Goal: Entertainment & Leisure: Consume media (video, audio)

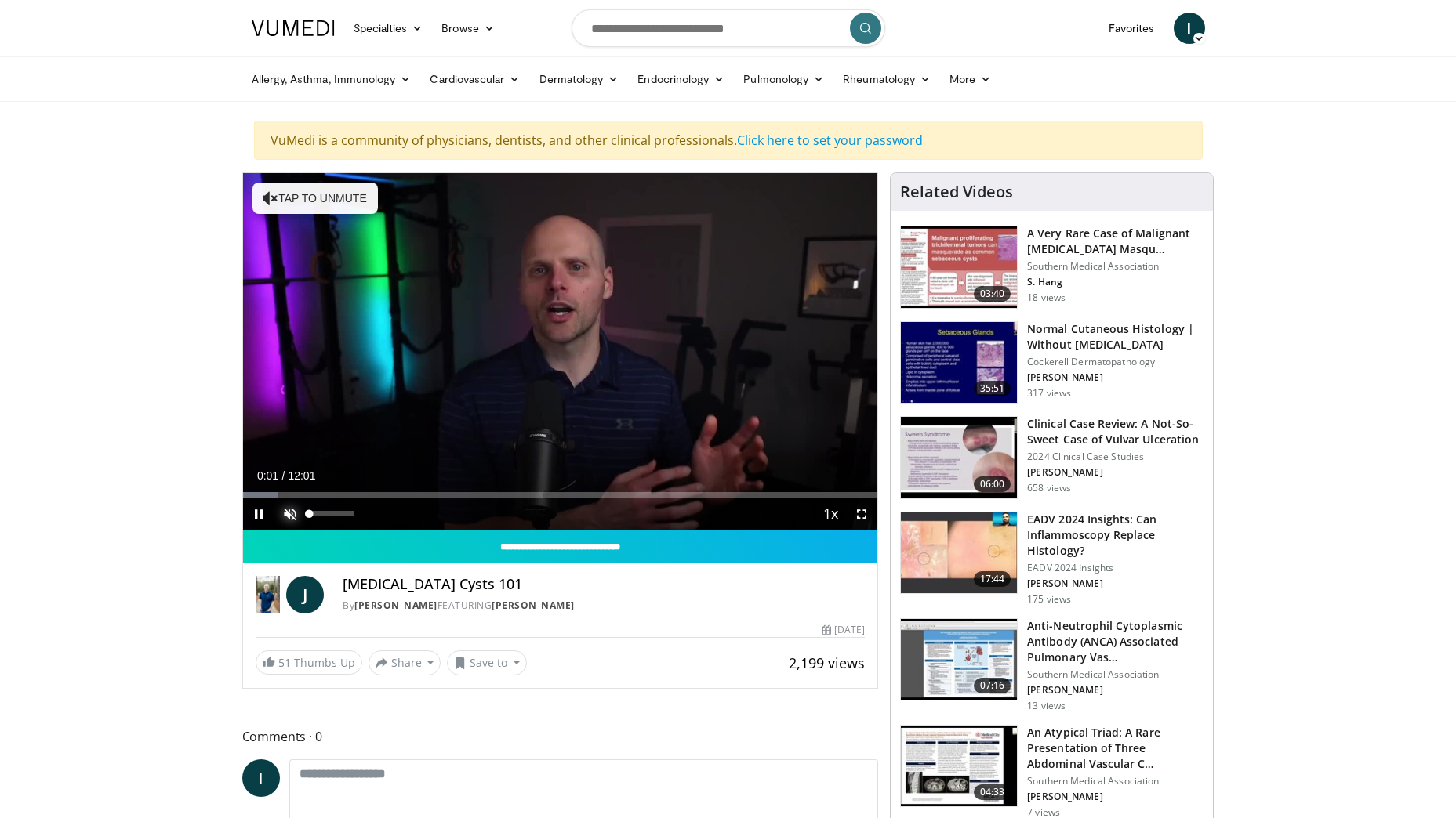
click at [292, 512] on span "Video Player" at bounding box center [290, 515] width 32 height 32
click at [424, 490] on div "Loaded : 5.49% 00:02 03:26" at bounding box center [561, 491] width 635 height 15
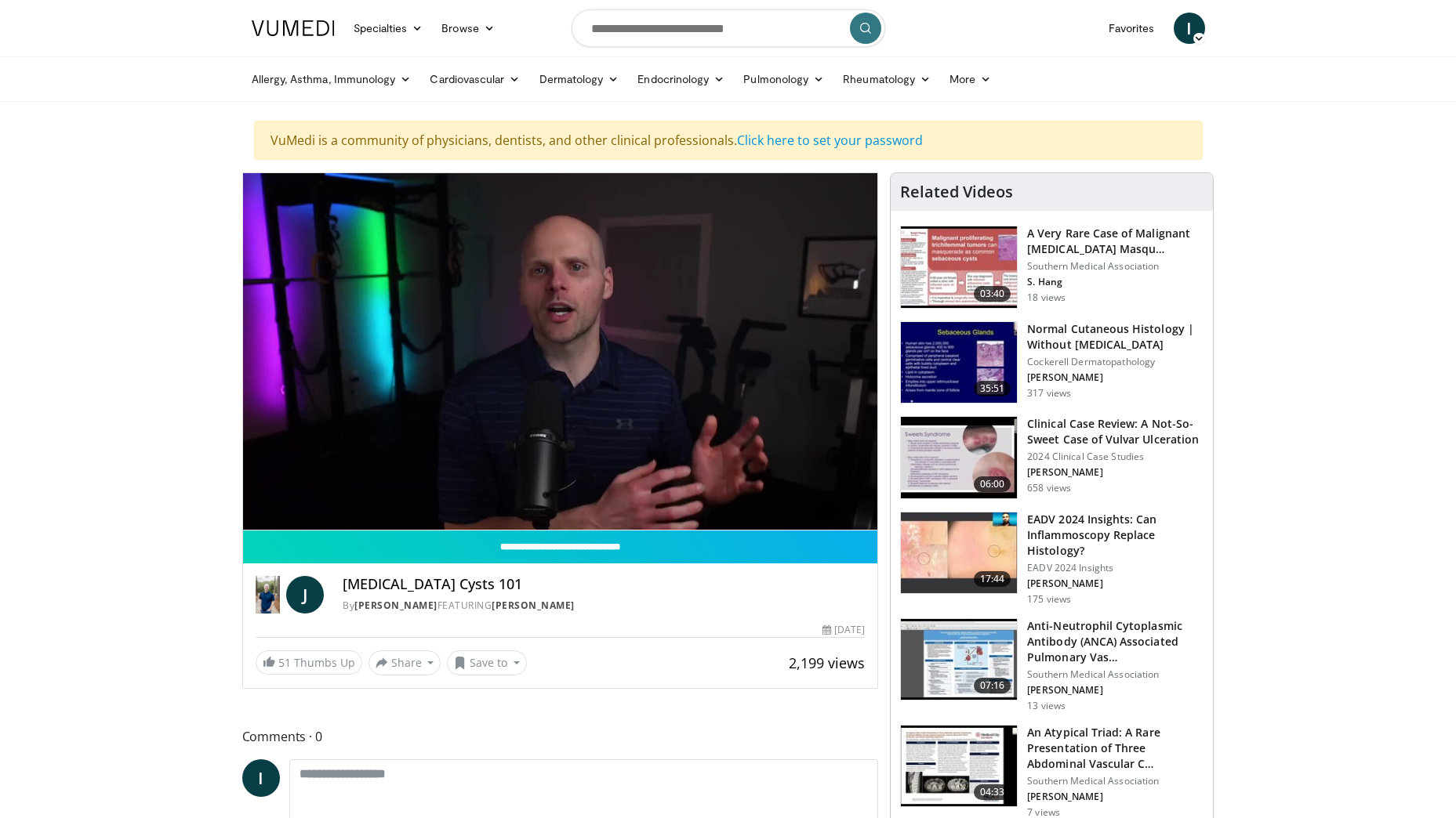
drag, startPoint x: 603, startPoint y: 5, endPoint x: 730, endPoint y: 569, distance: 578.1
click at [730, 569] on div "J [MEDICAL_DATA] Cysts 101 By [PERSON_NAME] FEATURING [PERSON_NAME] By [PERSON_…" at bounding box center [561, 591] width 635 height 53
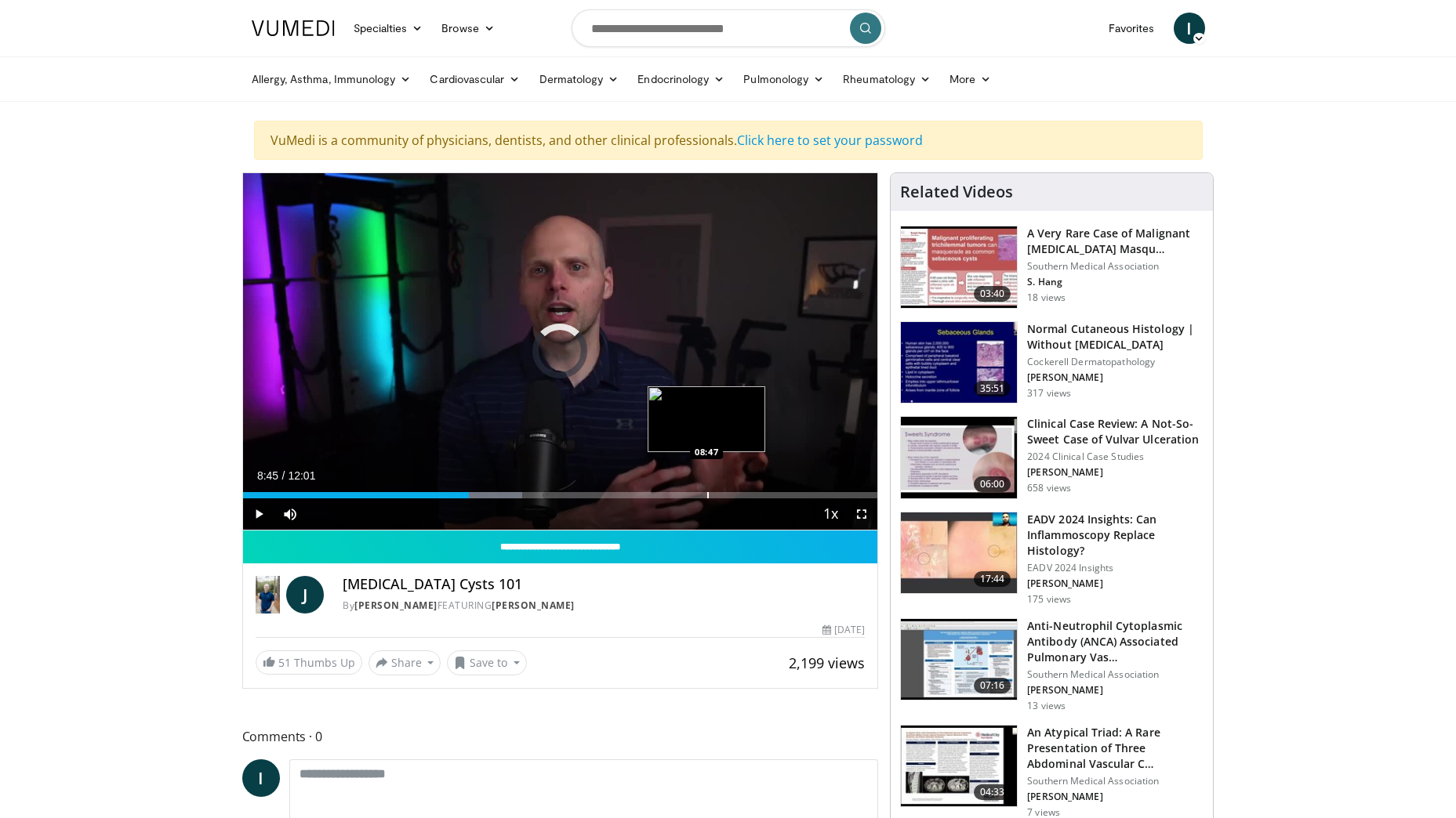
click at [705, 493] on div "Loaded : 43.98% 04:17 08:47" at bounding box center [561, 496] width 635 height 7
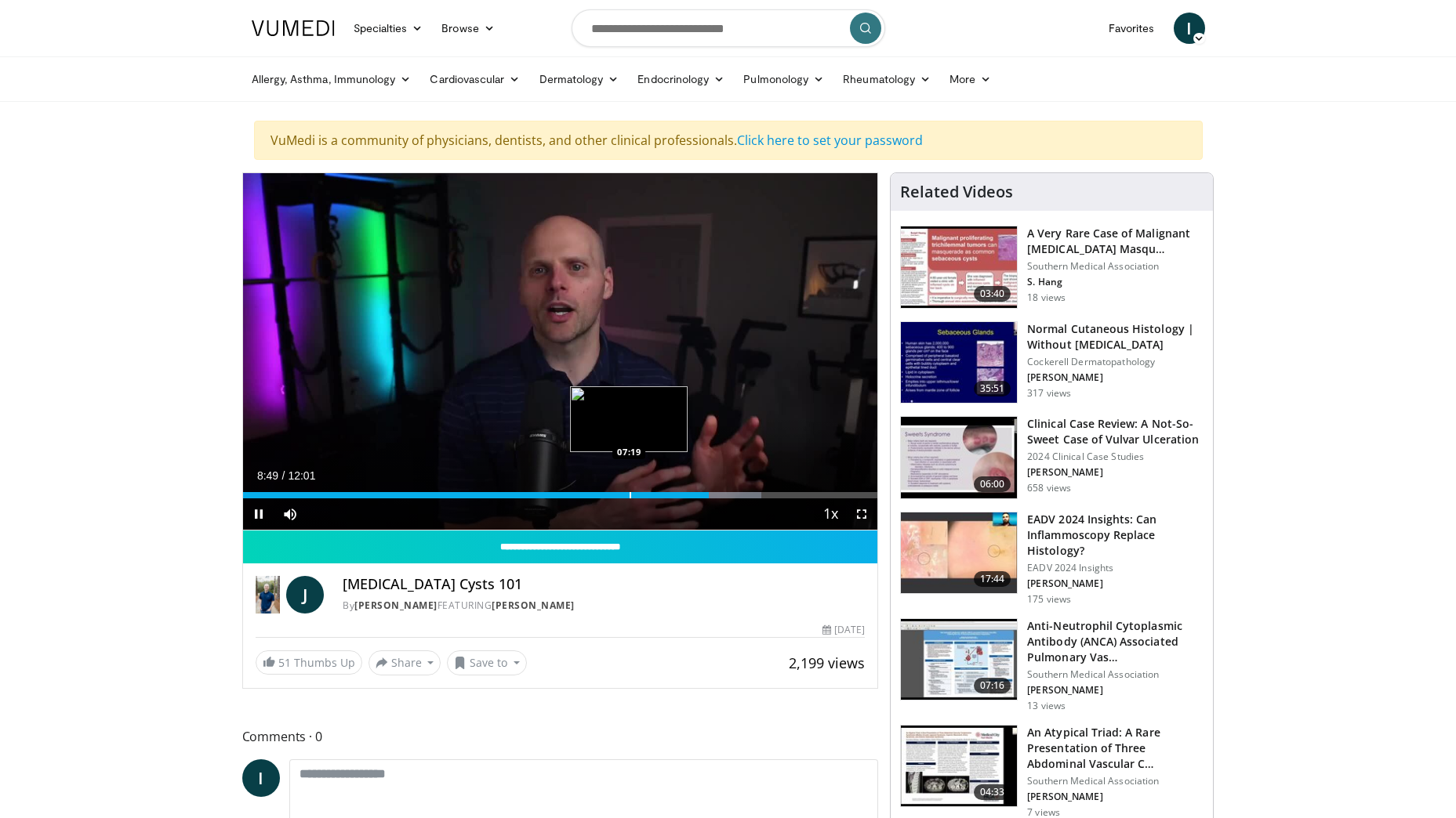
click at [630, 495] on div "Progress Bar" at bounding box center [631, 496] width 2 height 7
click at [691, 492] on div "Progress Bar" at bounding box center [691, 496] width 2 height 7
